Goal: Information Seeking & Learning: Learn about a topic

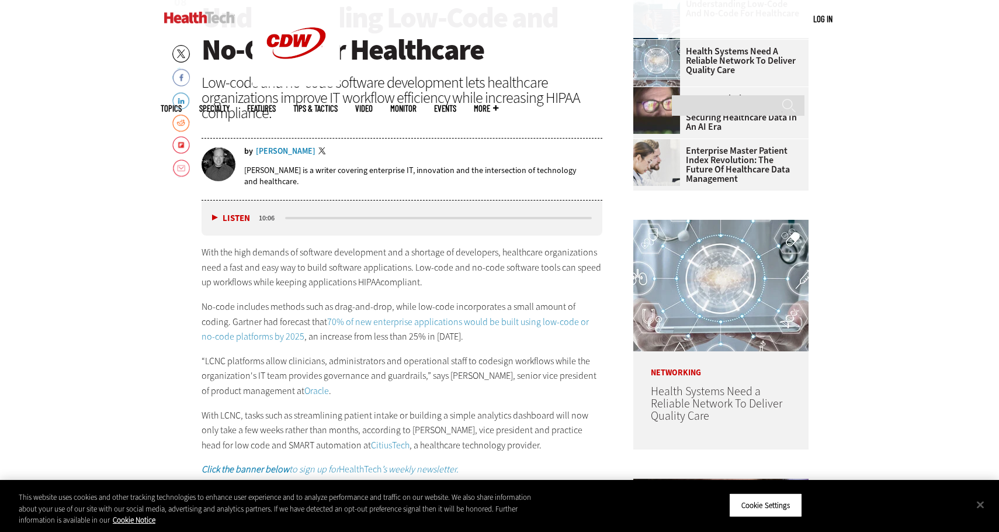
scroll to position [513, 0]
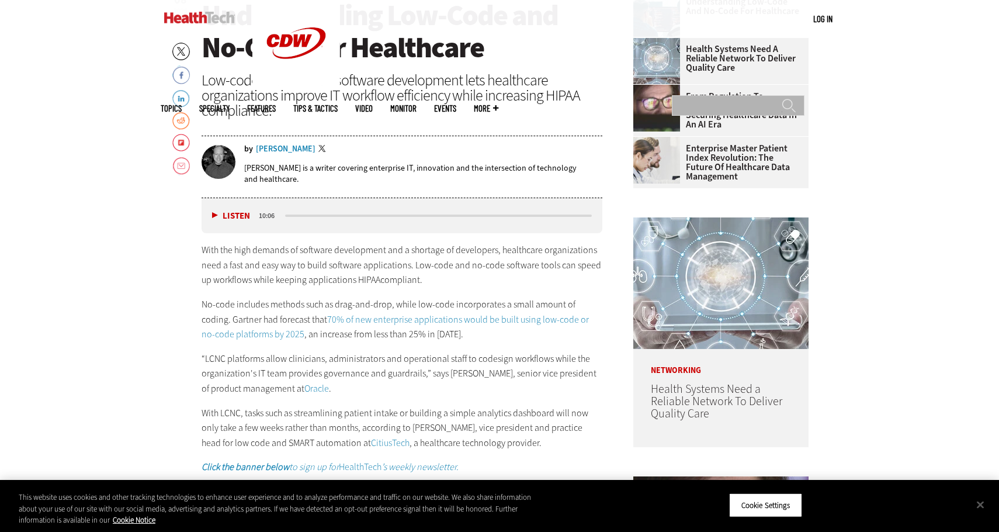
click at [722, 95] on input "Search" at bounding box center [738, 105] width 133 height 20
type input "*******"
click at [789, 98] on input "******" at bounding box center [789, 109] width 14 height 23
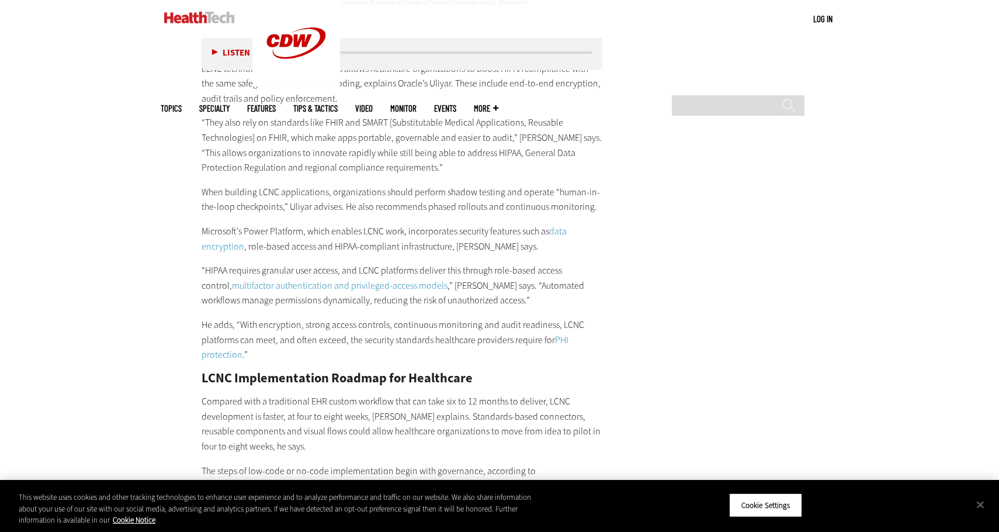
scroll to position [2190, 0]
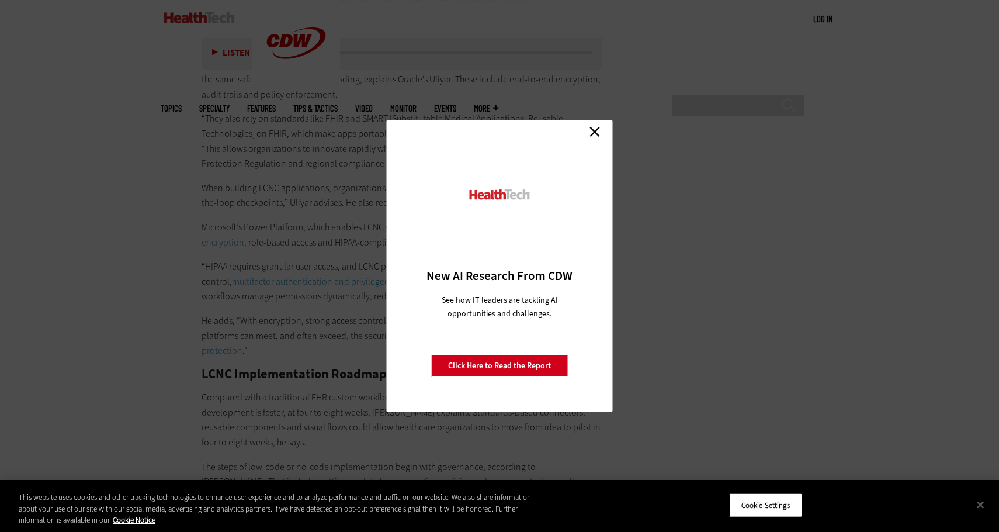
click at [592, 133] on link "Close" at bounding box center [595, 132] width 18 height 18
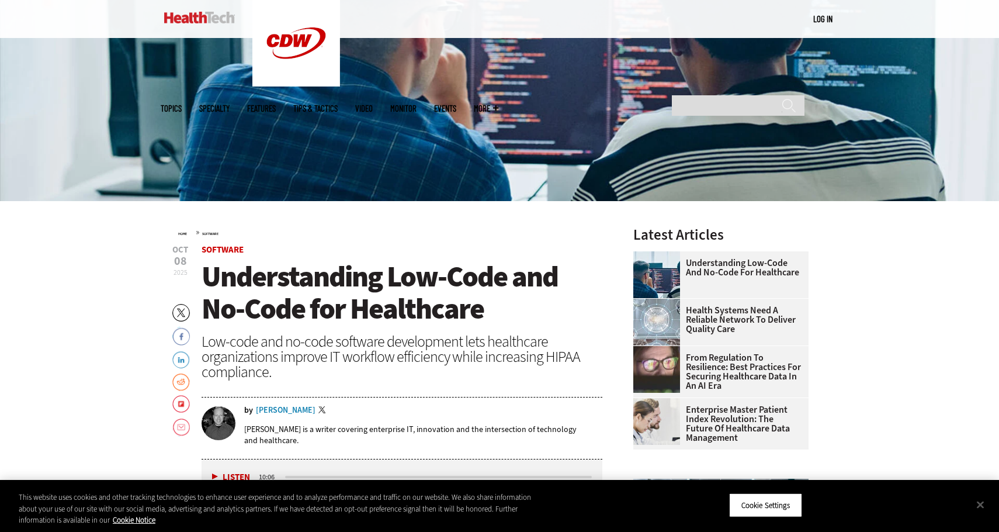
scroll to position [259, 0]
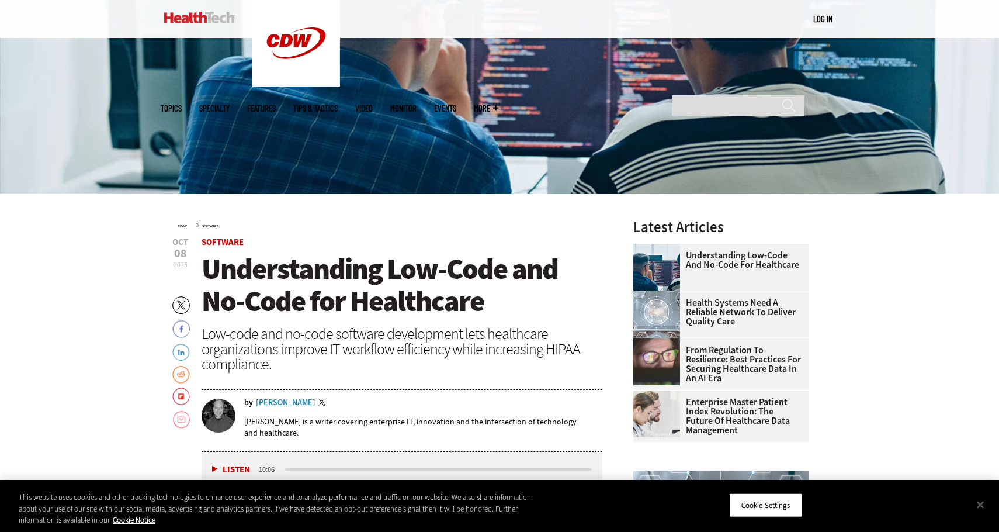
click at [182, 421] on link "Email" at bounding box center [181, 419] width 18 height 19
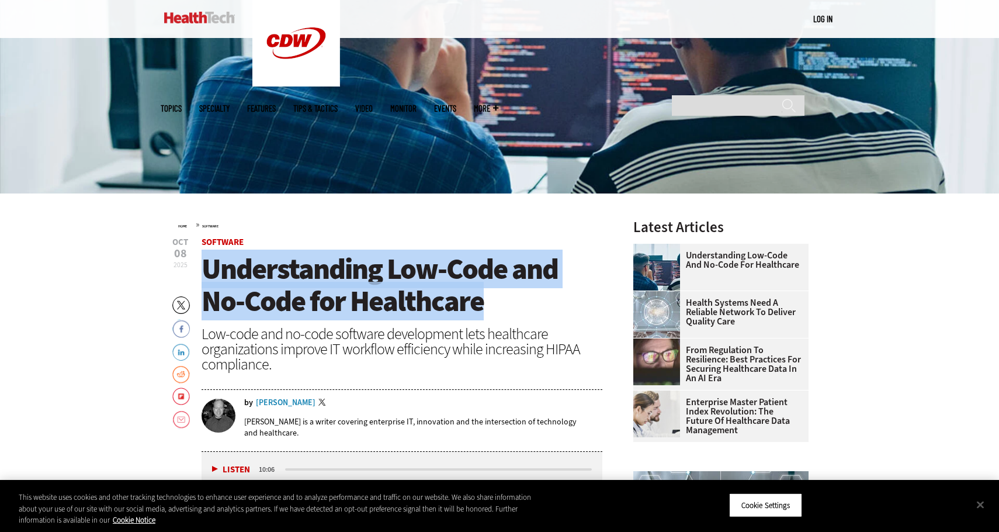
drag, startPoint x: 489, startPoint y: 305, endPoint x: 206, endPoint y: 274, distance: 285.2
click at [206, 274] on h1 "Understanding Low-Code and No-Code for Healthcare" at bounding box center [402, 285] width 401 height 64
copy span "Understanding Low-Code and No-Code for Healthcare"
click at [464, 307] on span "Understanding Low-Code and No-Code for Healthcare" at bounding box center [380, 285] width 357 height 71
drag, startPoint x: 486, startPoint y: 305, endPoint x: 204, endPoint y: 268, distance: 284.6
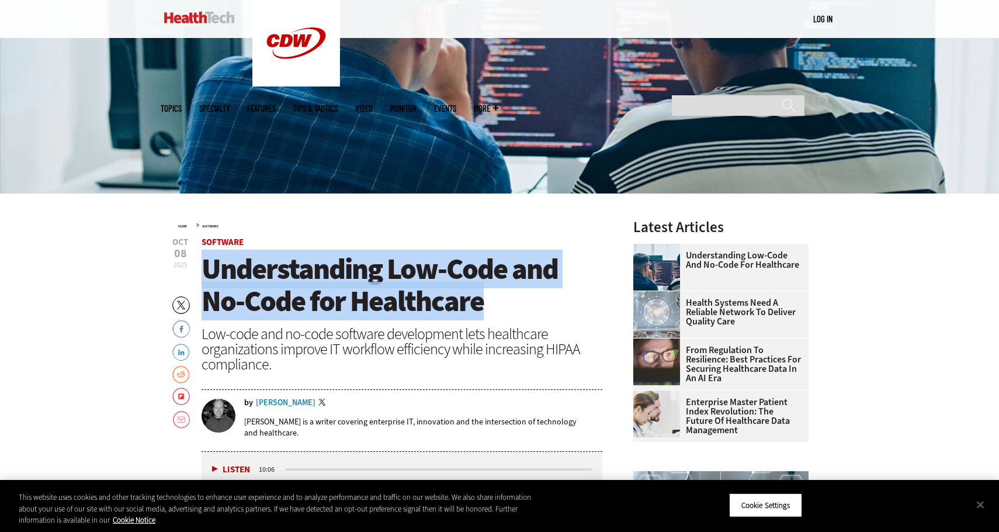
click at [204, 268] on h1 "Understanding Low-Code and No-Code for Healthcare" at bounding box center [402, 285] width 401 height 64
copy span "Understanding Low-Code and No-Code for Healthcare"
